Goal: Ask a question

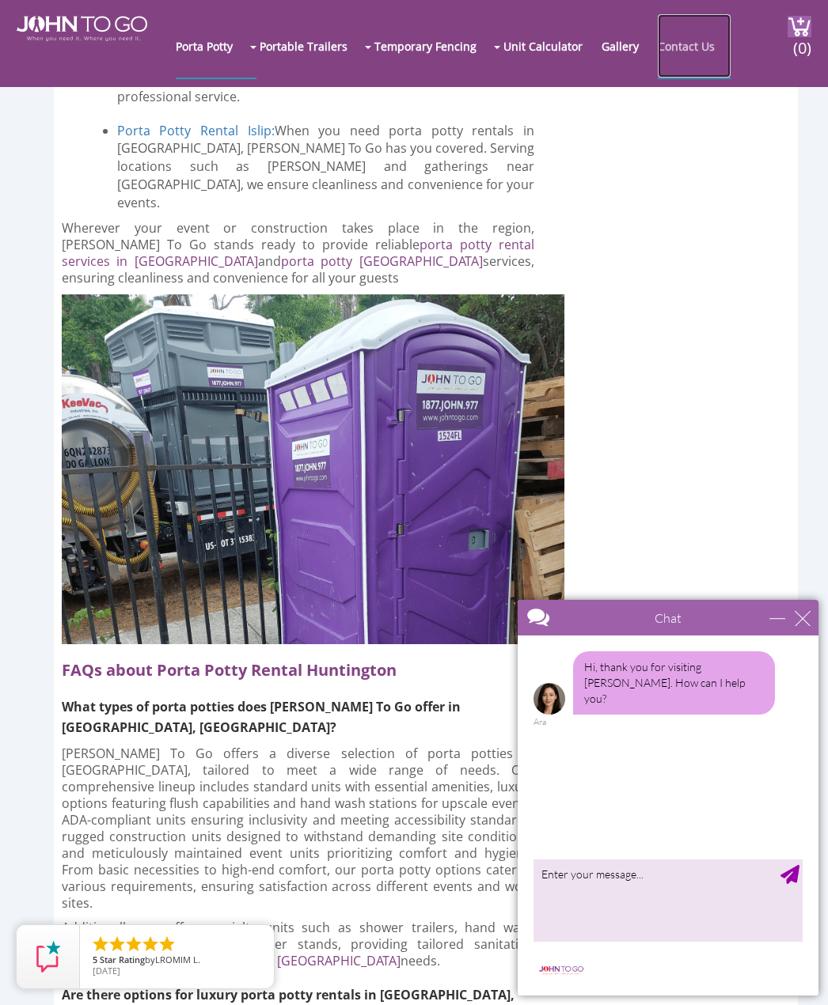
click at [683, 56] on link "Contact Us" at bounding box center [694, 45] width 73 height 63
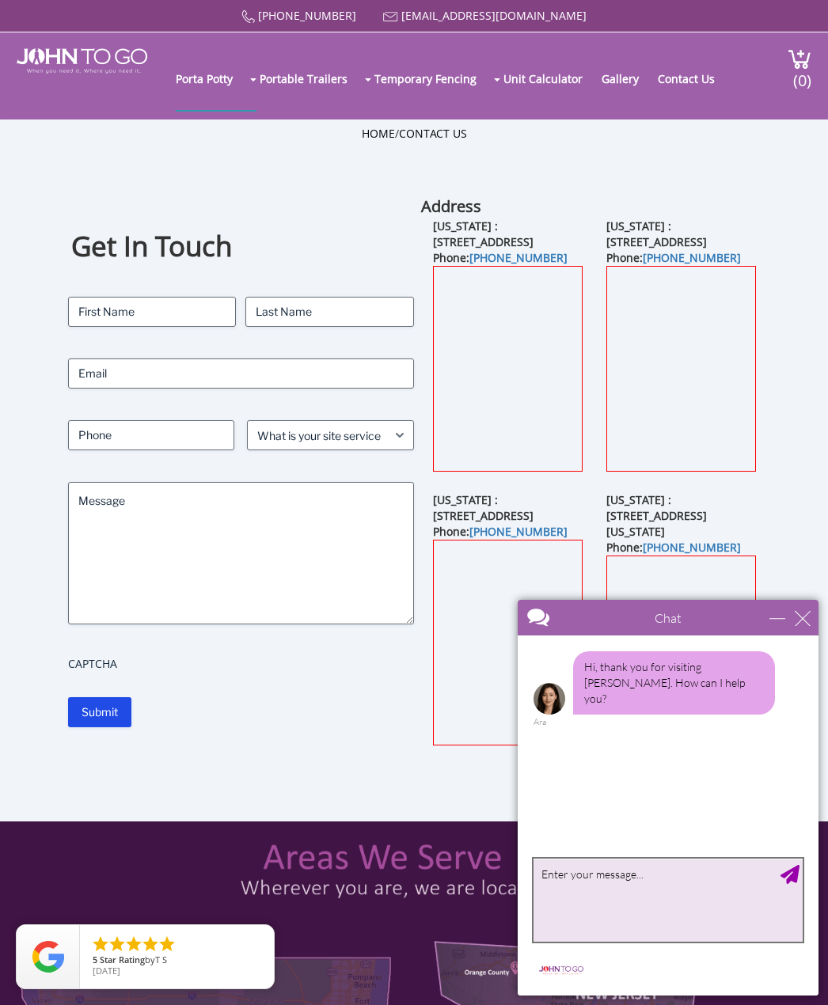
click at [695, 896] on textarea "type your message" at bounding box center [667, 899] width 269 height 83
type textarea "do you go to [GEOGRAPHIC_DATA]"
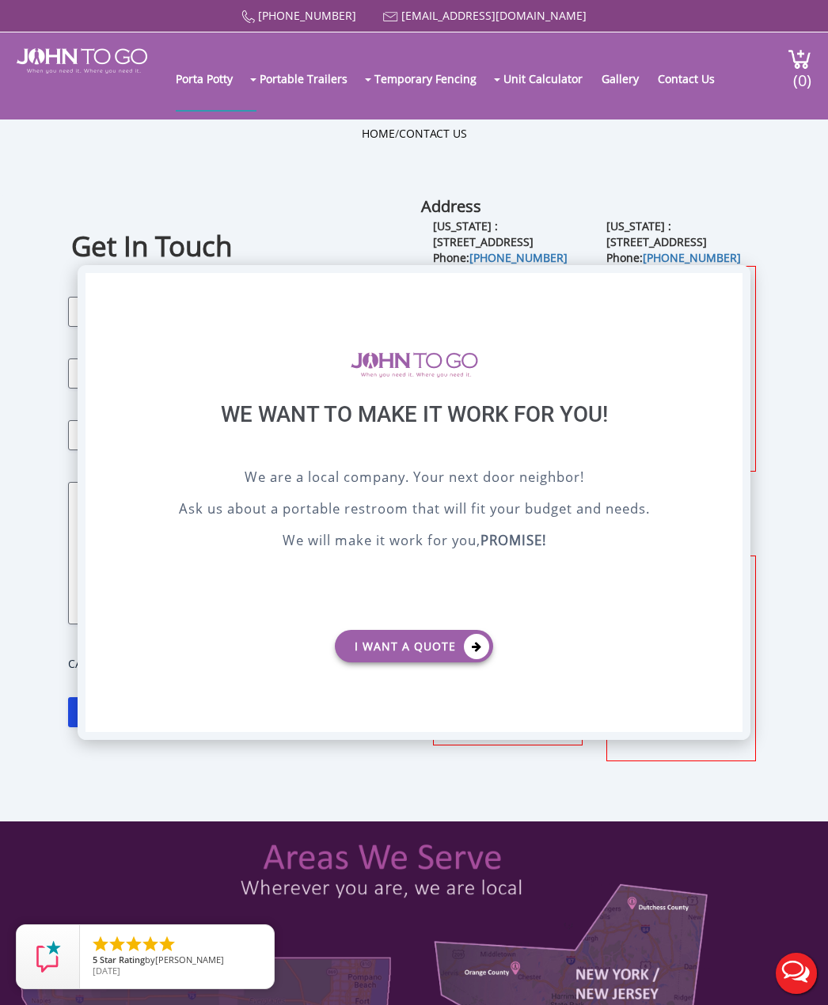
click at [726, 290] on div "X" at bounding box center [730, 286] width 25 height 27
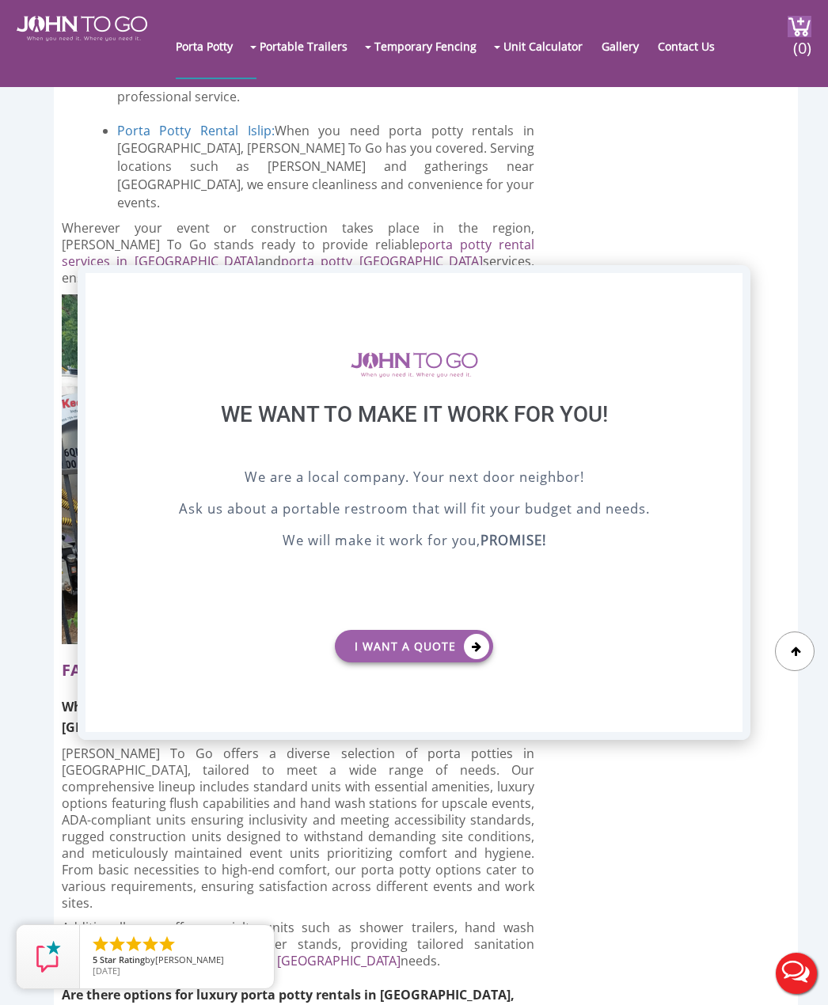
click at [730, 277] on div "X" at bounding box center [730, 286] width 25 height 27
